Goal: Check status: Check status

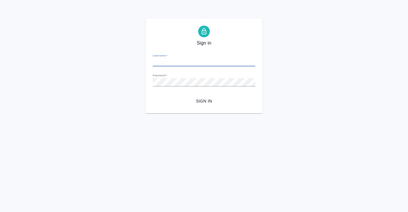
type input "k.chernenko@awatera.com"
click at [206, 101] on span "Sign in" at bounding box center [203, 101] width 93 height 7
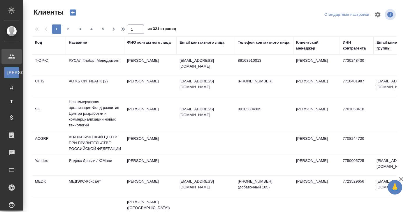
select select "RU"
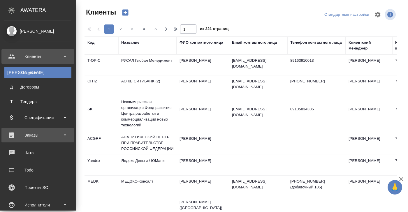
click at [25, 137] on div "Заказы" at bounding box center [37, 135] width 67 height 9
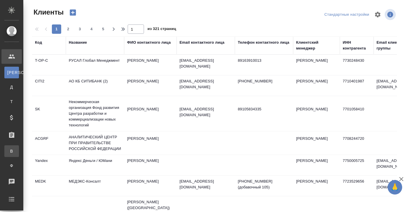
click at [26, 150] on div ".cls-1 fill:#fff; AWATERA Черненко Ксения Клиенты К Клиенты Д Договоры Т Тендер…" at bounding box center [204, 106] width 408 height 212
click at [12, 136] on div "Заказы" at bounding box center [4, 135] width 15 height 9
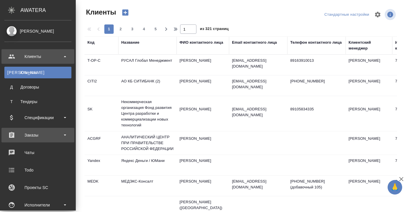
click at [20, 135] on div "Заказы" at bounding box center [37, 135] width 67 height 9
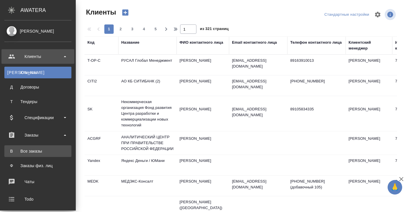
click at [24, 154] on div "Все заказы" at bounding box center [37, 151] width 61 height 6
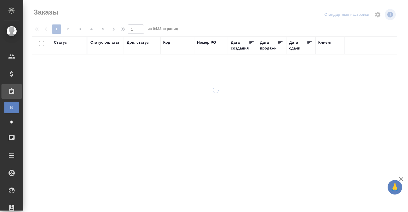
click at [170, 41] on div "Код" at bounding box center [166, 43] width 7 height 6
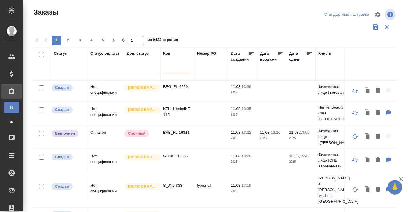
click at [168, 71] on input "text" at bounding box center [177, 69] width 28 height 7
paste input "S_T-OP-C-24741"
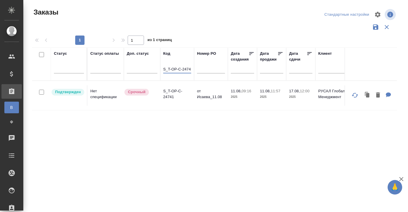
click at [191, 69] on th "Код S_T-OP-C-24741" at bounding box center [177, 64] width 34 height 33
drag, startPoint x: 164, startPoint y: 70, endPoint x: 208, endPoint y: 70, distance: 44.9
paste input "M_FL-4535"
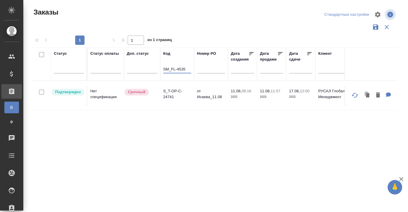
scroll to position [0, 0]
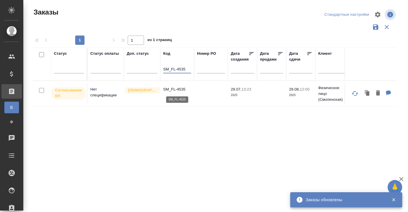
click at [174, 88] on p "SM_FL-4535" at bounding box center [177, 90] width 28 height 6
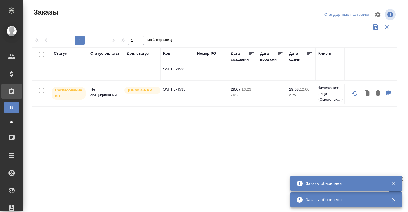
drag, startPoint x: 168, startPoint y: 68, endPoint x: 203, endPoint y: 68, distance: 35.0
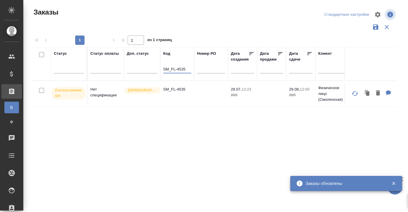
paste input "V_FL-76"
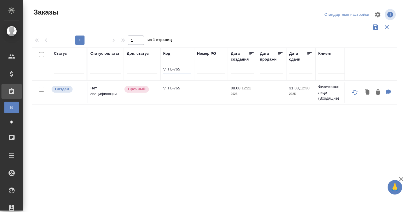
click at [175, 83] on td "V_FL-765" at bounding box center [177, 92] width 34 height 20
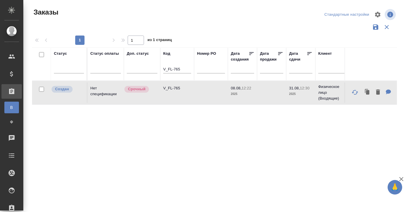
click at [173, 86] on p "V_FL-765" at bounding box center [177, 88] width 28 height 6
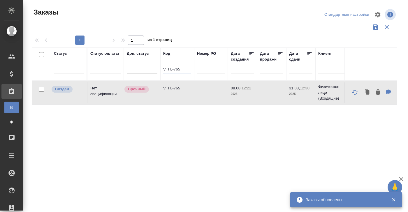
drag, startPoint x: 184, startPoint y: 70, endPoint x: 147, endPoint y: 70, distance: 36.4
paste input "S_NVRT-512"
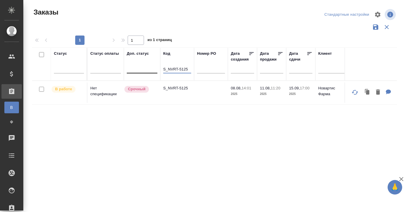
drag, startPoint x: 189, startPoint y: 68, endPoint x: 153, endPoint y: 68, distance: 35.9
paste input "FBUN-52"
drag, startPoint x: 185, startPoint y: 69, endPoint x: 135, endPoint y: 69, distance: 50.1
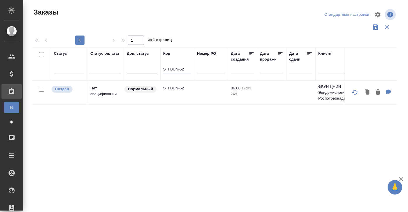
paste input "GNRM-1325"
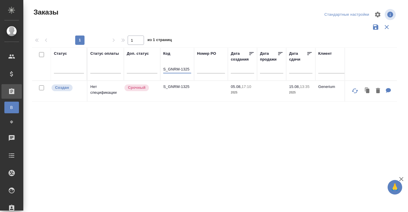
drag, startPoint x: 164, startPoint y: 69, endPoint x: 204, endPoint y: 69, distance: 40.2
paste input "C3_LIMAK-216"
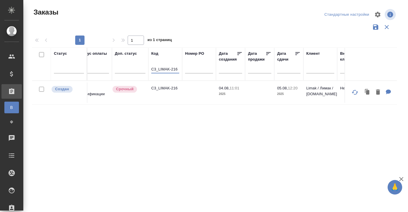
scroll to position [0, 13]
click at [161, 89] on p "C3_LIMAK-216" at bounding box center [164, 88] width 28 height 6
drag, startPoint x: 150, startPoint y: 68, endPoint x: 184, endPoint y: 68, distance: 33.5
paste input "S_SLKA-134"
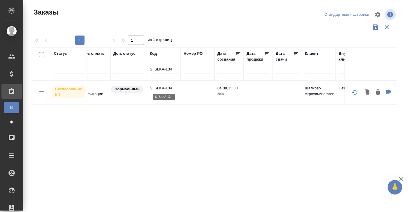
click at [161, 86] on p "S_SLKA-134" at bounding box center [164, 88] width 28 height 6
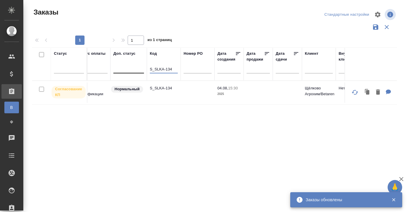
drag, startPoint x: 172, startPoint y: 69, endPoint x: 132, endPoint y: 69, distance: 40.2
paste input "PBK_RAZMER-151"
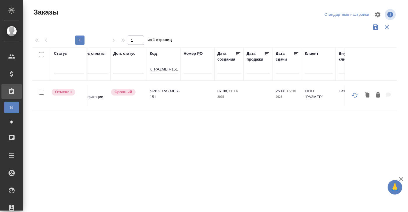
scroll to position [0, 0]
click at [164, 90] on p "SPBK_RAZMER-151" at bounding box center [164, 94] width 28 height 12
drag, startPoint x: 150, startPoint y: 69, endPoint x: 177, endPoint y: 75, distance: 27.9
click at [177, 75] on th "Код SPBK_RAZMER-151" at bounding box center [164, 64] width 34 height 33
click at [154, 71] on input "SPBK_RAZMER-151" at bounding box center [164, 69] width 28 height 7
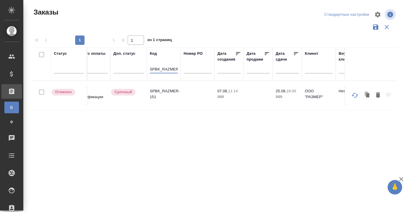
scroll to position [0, 8]
drag, startPoint x: 150, startPoint y: 69, endPoint x: 184, endPoint y: 69, distance: 34.1
paste input "_Rosman-"
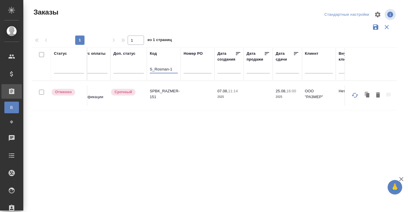
type input "S_Rosman-1"
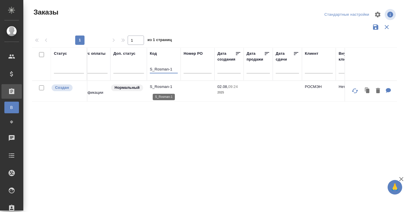
click at [165, 88] on p "S_Rosman-1" at bounding box center [164, 87] width 28 height 6
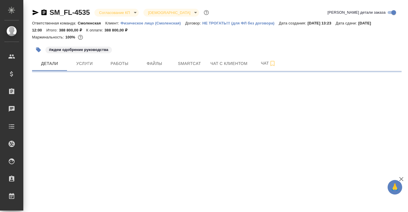
select select "RU"
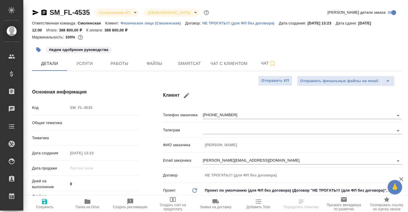
type textarea "x"
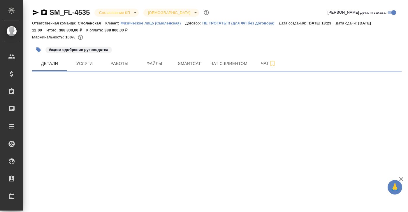
select select "RU"
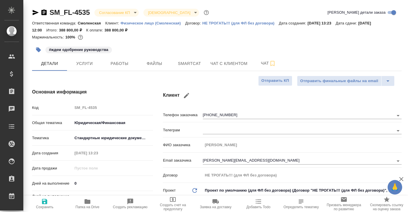
type textarea "x"
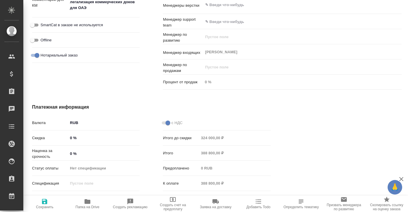
scroll to position [386, 0]
type textarea "x"
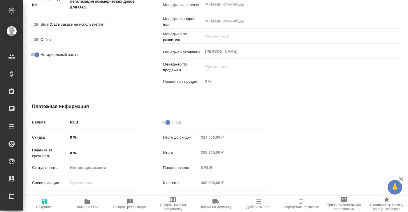
type textarea "x"
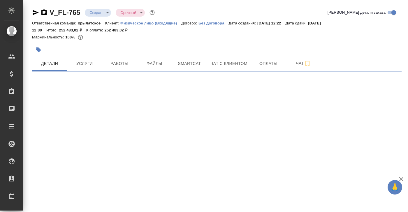
select select "RU"
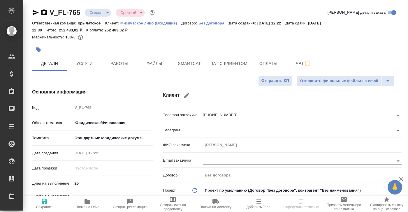
type textarea "x"
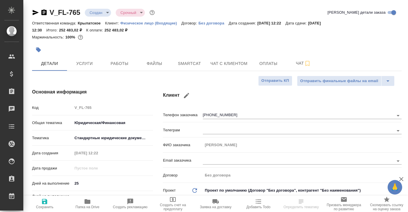
type textarea "x"
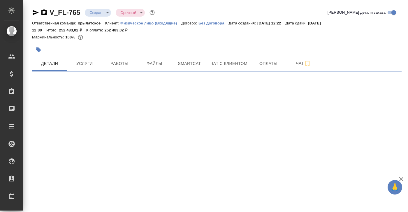
select select "RU"
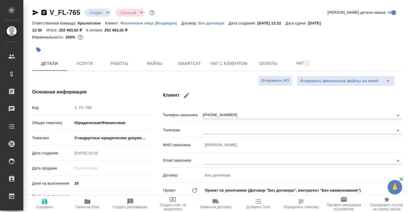
type textarea "x"
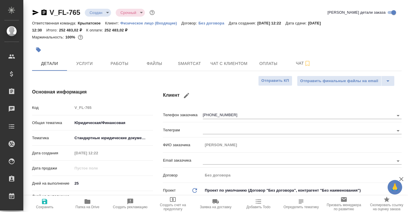
type textarea "x"
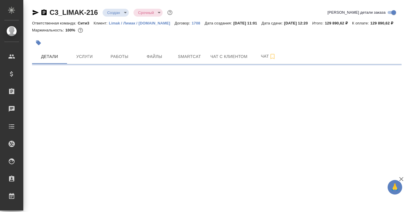
select select "RU"
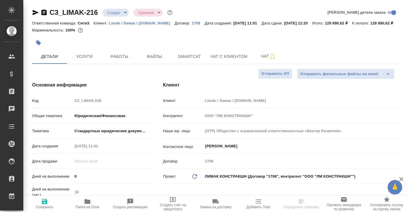
type textarea "x"
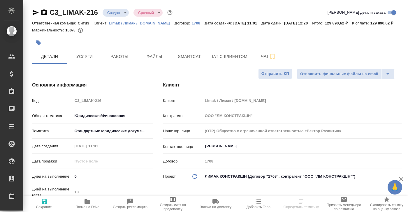
type textarea "x"
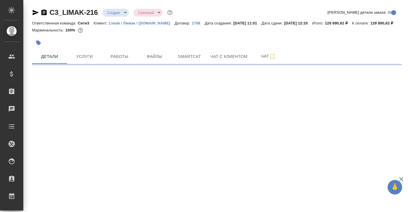
select select "RU"
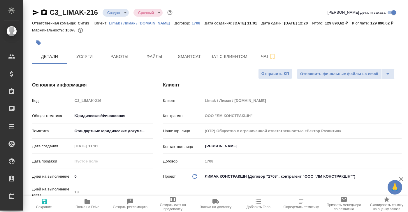
type textarea "x"
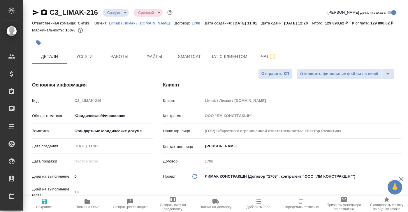
type textarea "x"
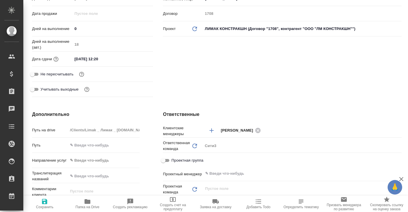
scroll to position [150, 0]
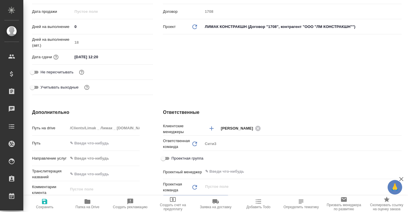
type textarea "x"
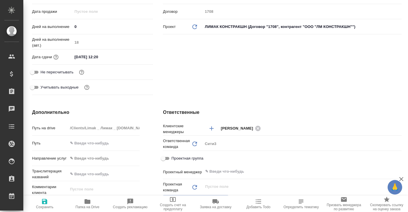
type textarea "x"
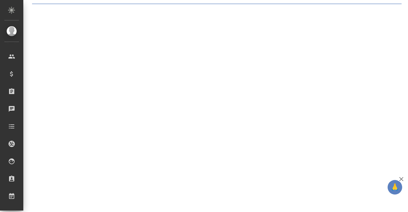
select select "RU"
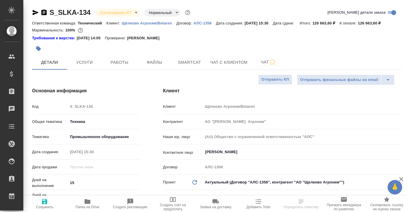
type textarea "x"
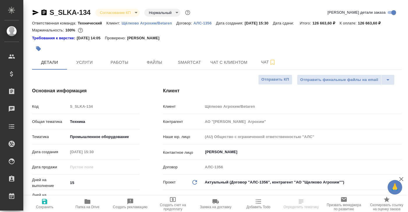
type textarea "x"
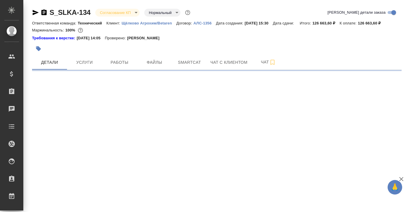
select select "RU"
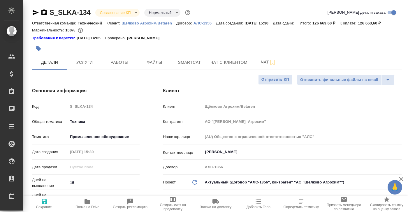
type textarea "x"
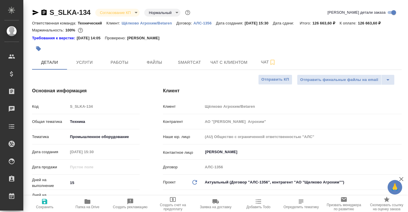
type textarea "x"
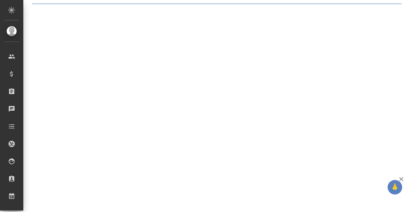
select select "RU"
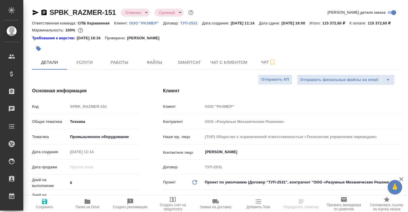
type textarea "x"
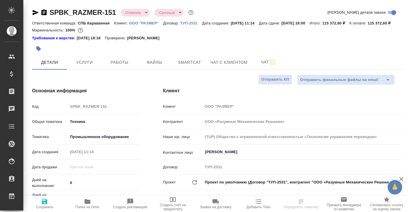
type textarea "x"
click at [264, 66] on span "Чат" at bounding box center [268, 62] width 28 height 7
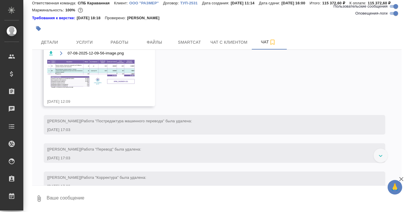
scroll to position [887, 0]
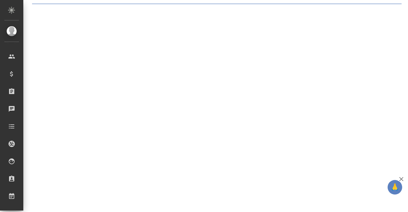
select select "RU"
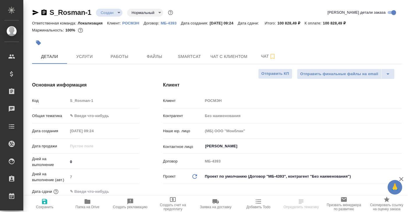
type textarea "x"
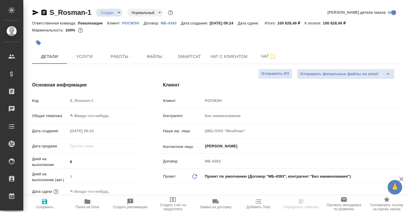
type textarea "x"
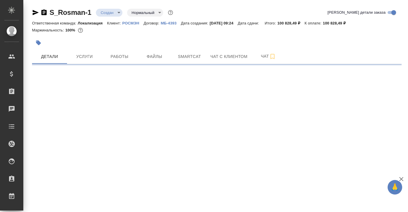
select select "RU"
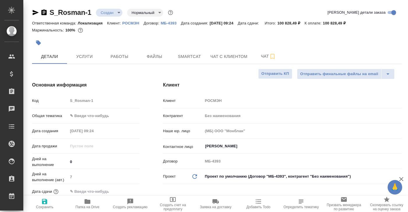
type textarea "x"
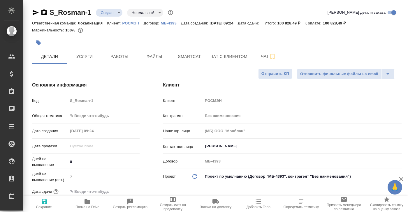
type textarea "x"
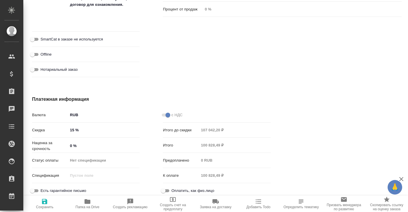
scroll to position [440, 0]
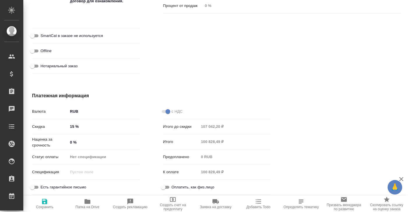
type textarea "x"
